Goal: Submit feedback/report problem

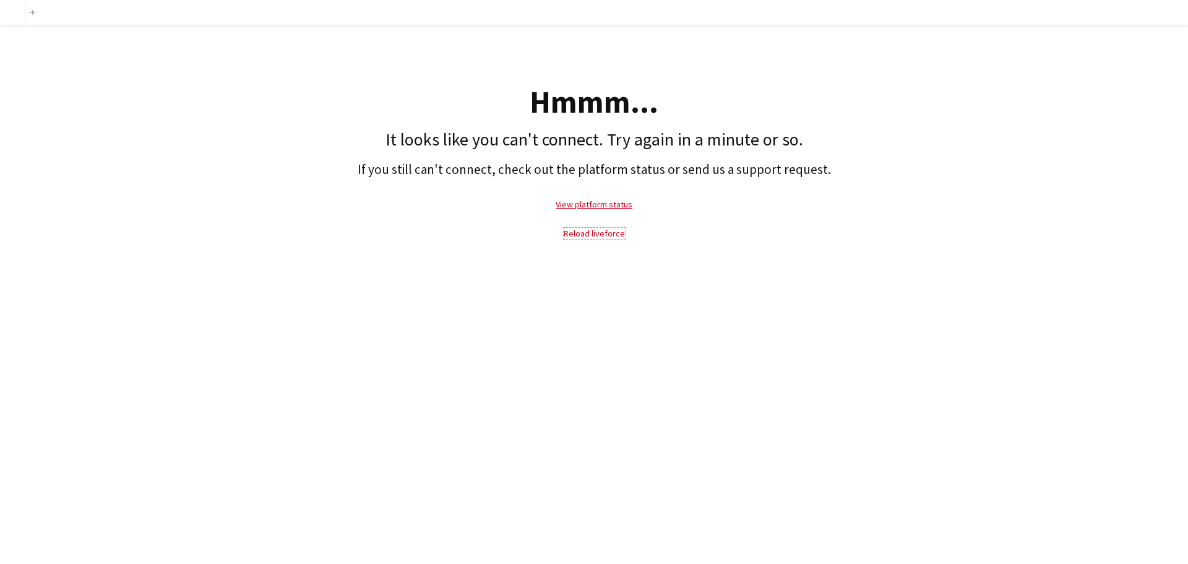
click at [599, 231] on link "Reload liveforce" at bounding box center [594, 233] width 61 height 11
click at [573, 205] on link "View platform status" at bounding box center [593, 204] width 77 height 11
click at [592, 233] on link "Reload liveforce" at bounding box center [594, 233] width 61 height 11
click at [35, 13] on button "Add" at bounding box center [33, 12] width 10 height 10
click at [598, 233] on link "Reload liveforce" at bounding box center [594, 233] width 61 height 11
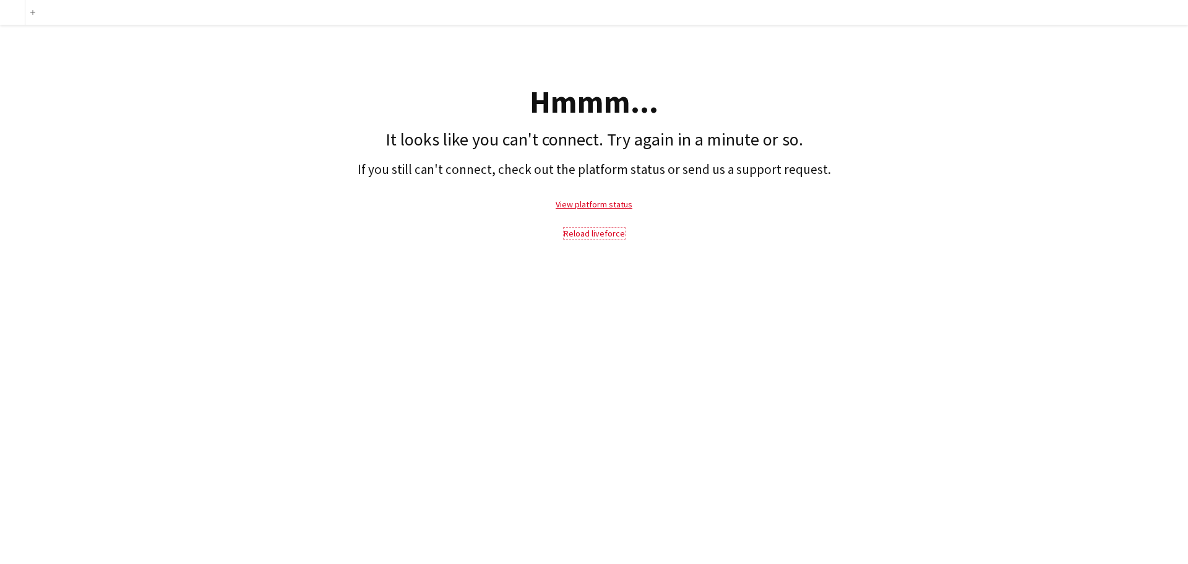
click at [598, 233] on link "Reload liveforce" at bounding box center [594, 233] width 61 height 11
click at [598, 234] on link "Reload liveforce" at bounding box center [594, 233] width 61 height 11
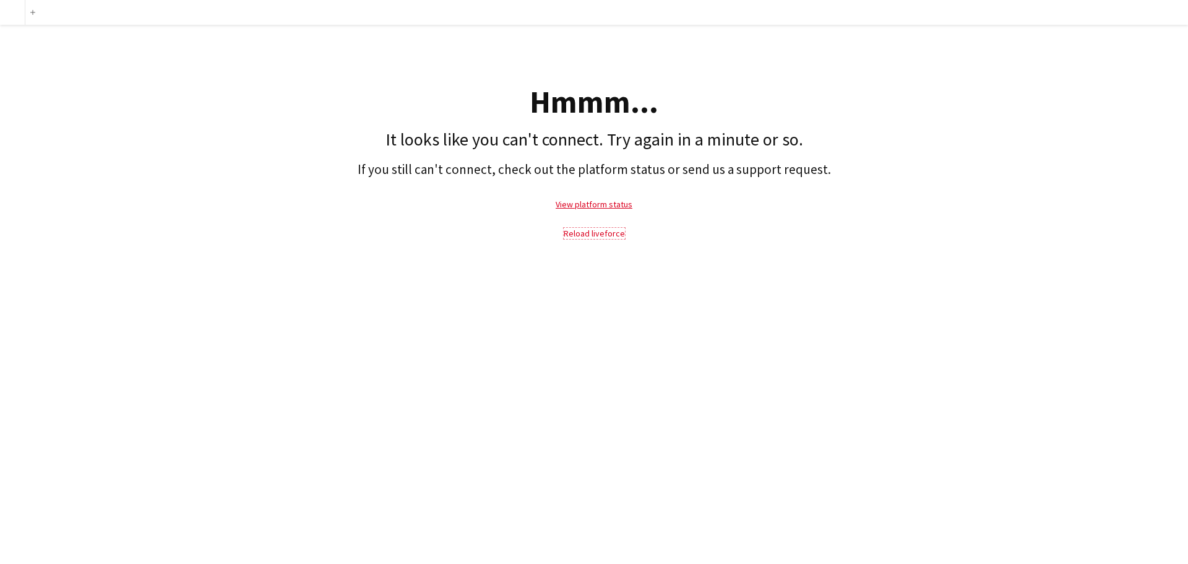
click at [599, 238] on link "Reload liveforce" at bounding box center [594, 233] width 61 height 11
drag, startPoint x: 599, startPoint y: 238, endPoint x: 426, endPoint y: 117, distance: 211.1
click at [598, 238] on link "Reload liveforce" at bounding box center [594, 233] width 61 height 11
click at [608, 236] on link "Reload liveforce" at bounding box center [594, 233] width 61 height 11
